Goal: Task Accomplishment & Management: Manage account settings

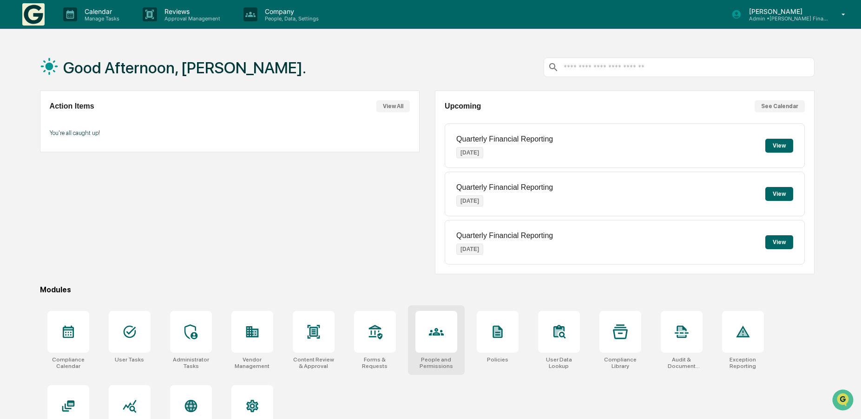
click at [434, 319] on div at bounding box center [436, 332] width 42 height 42
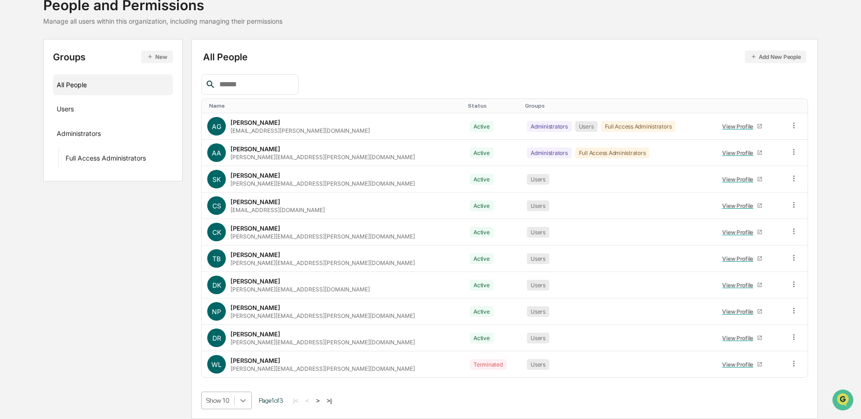
scroll to position [137, 0]
click at [243, 403] on body "Calendar Manage Tasks Reviews Approval Management Company People, Data, Setting…" at bounding box center [430, 177] width 861 height 485
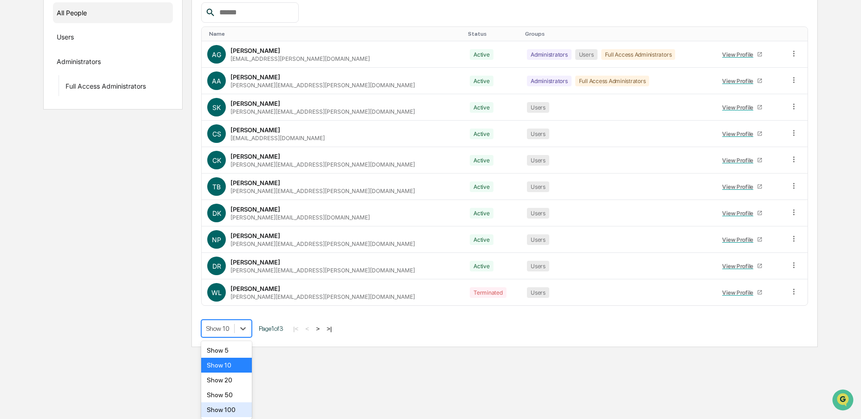
click at [219, 408] on div "Show 100" at bounding box center [226, 410] width 51 height 15
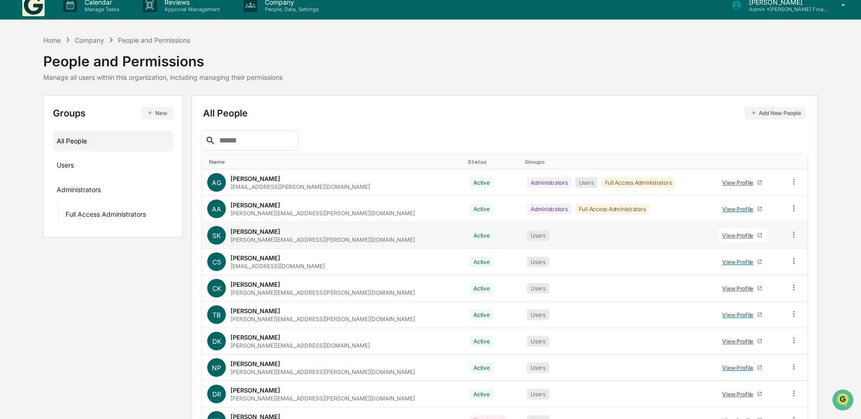
scroll to position [0, 0]
